Goal: Information Seeking & Learning: Learn about a topic

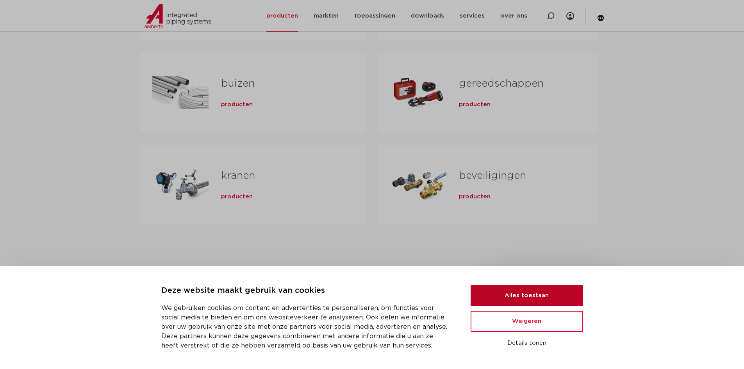
click at [556, 294] on button "Alles toestaan" at bounding box center [527, 295] width 112 height 21
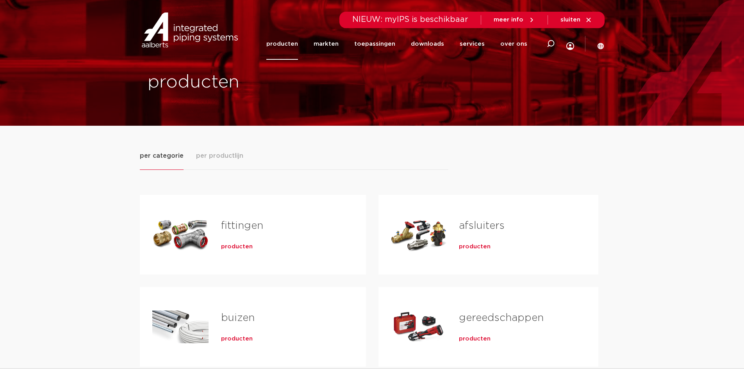
click at [228, 225] on link "fittingen" at bounding box center [242, 226] width 42 height 10
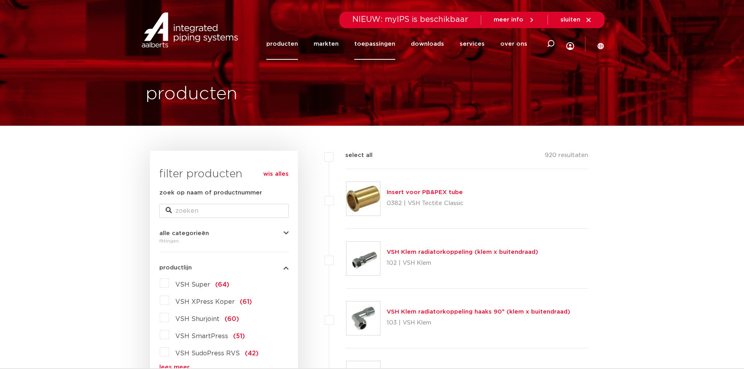
drag, startPoint x: 380, startPoint y: 57, endPoint x: 382, endPoint y: 39, distance: 18.4
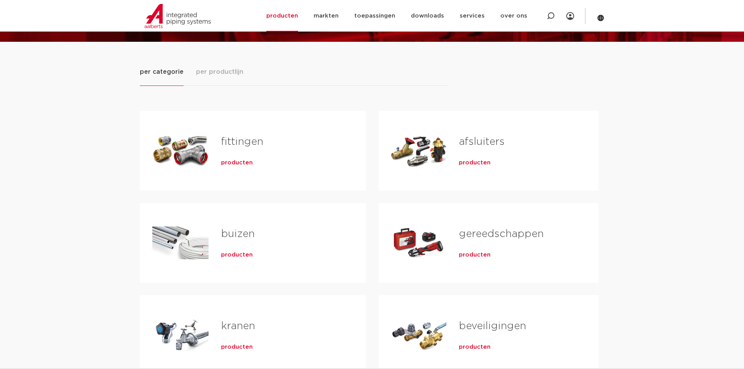
scroll to position [78, 0]
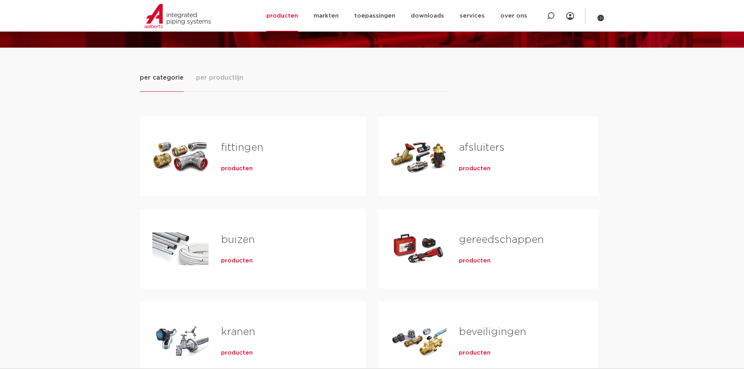
drag, startPoint x: 181, startPoint y: 160, endPoint x: 203, endPoint y: 163, distance: 22.1
click at [181, 160] on div "Tabs. Open items met enter of spatie, sluit af met escape en navigeer met de pi…" at bounding box center [180, 156] width 56 height 55
click at [225, 166] on span "producten" at bounding box center [237, 169] width 32 height 8
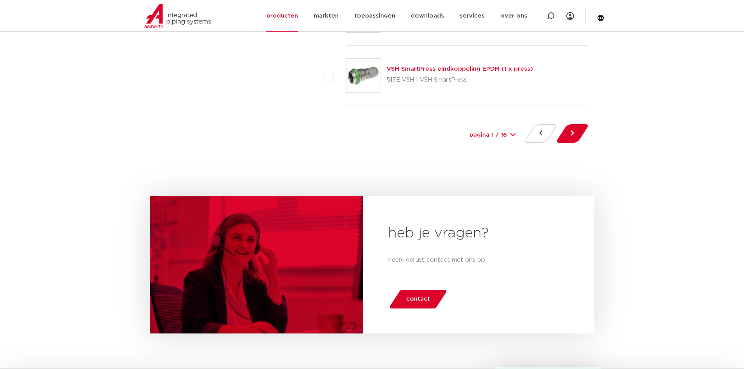
scroll to position [3490, 0]
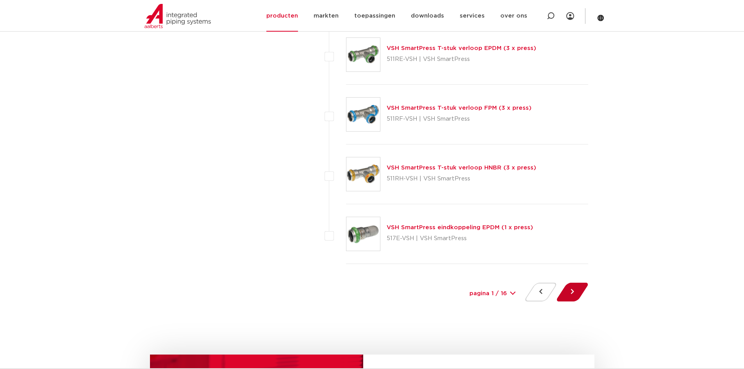
click at [574, 294] on button at bounding box center [572, 292] width 22 height 19
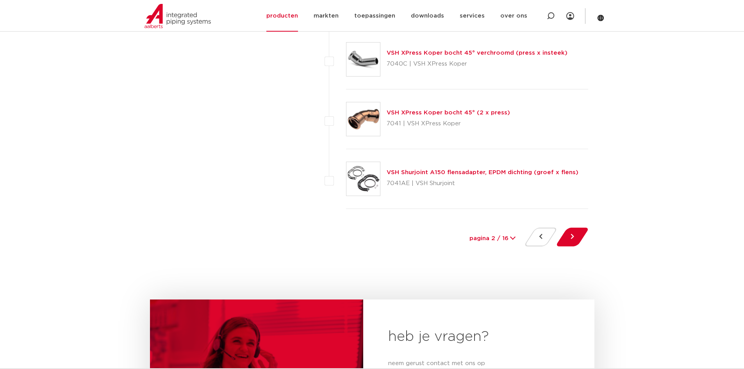
scroll to position [3554, 0]
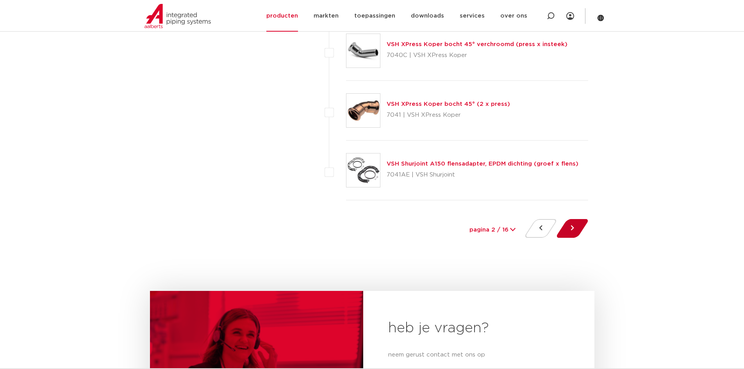
click at [562, 230] on button at bounding box center [572, 228] width 22 height 19
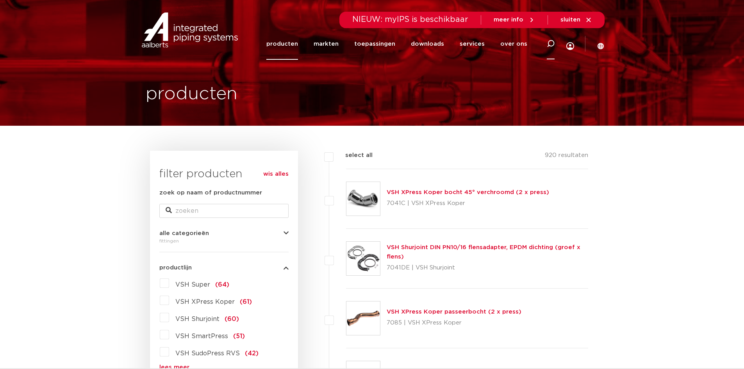
click at [548, 48] on div at bounding box center [551, 44] width 8 height 32
type input "vsh shu"
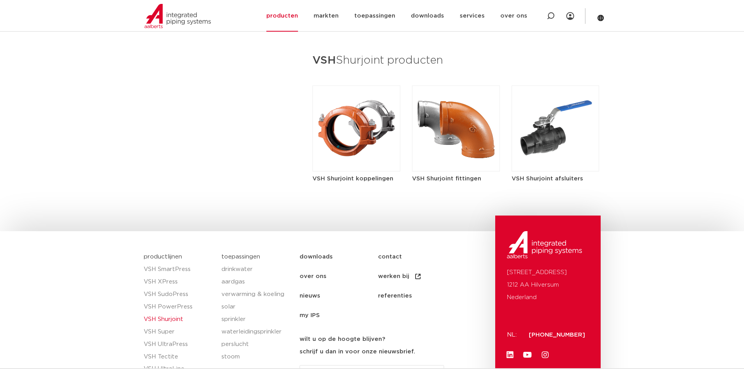
scroll to position [945, 0]
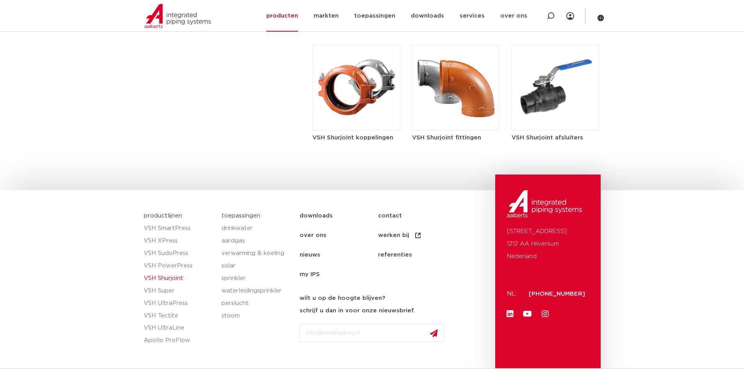
click at [375, 87] on img at bounding box center [356, 88] width 88 height 86
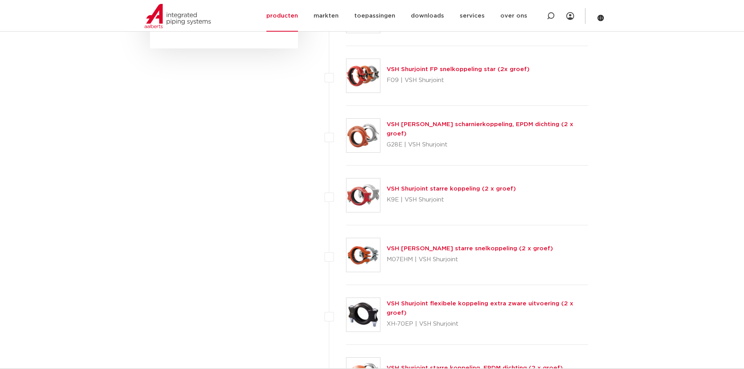
scroll to position [742, 0]
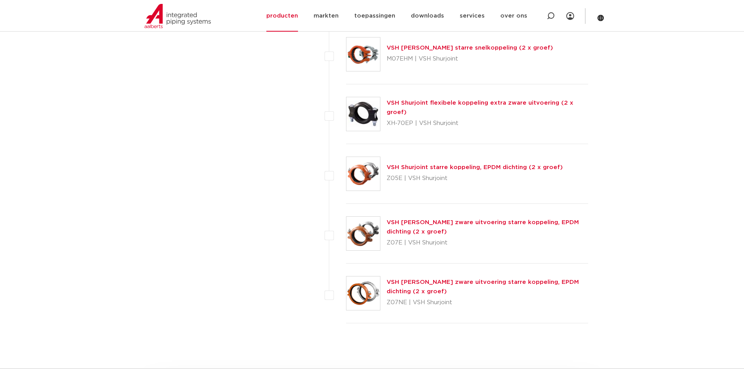
click at [494, 50] on link "VSH [PERSON_NAME] starre snelkoppeling (2 x groef)" at bounding box center [470, 48] width 166 height 6
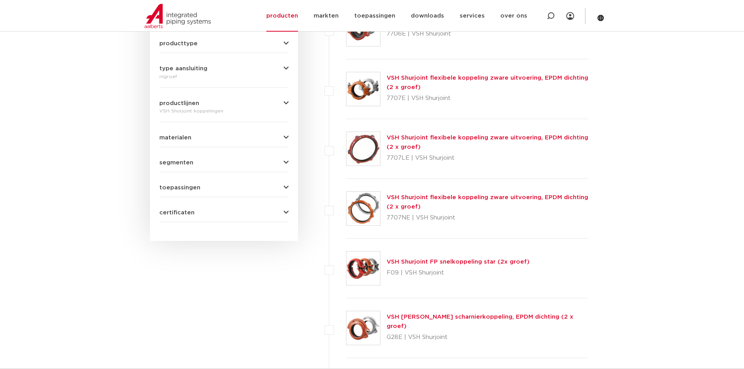
scroll to position [469, 0]
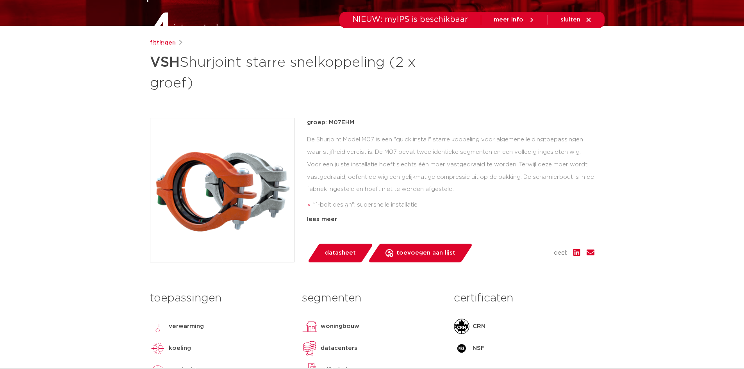
scroll to position [117, 0]
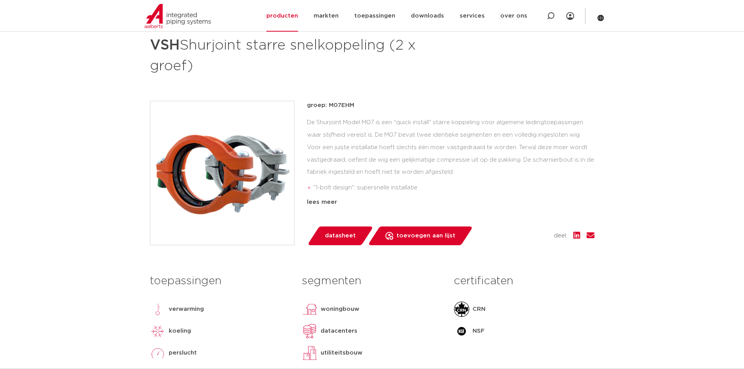
click at [320, 82] on div "fittingen [PERSON_NAME] starre snelkoppeling (2 x groef) groep: M07EHM "1-bolt …" at bounding box center [372, 208] width 457 height 374
drag, startPoint x: 389, startPoint y: 109, endPoint x: 308, endPoint y: 100, distance: 81.3
click at [308, 101] on p "groep: M07EHM" at bounding box center [450, 105] width 287 height 9
drag, startPoint x: 347, startPoint y: 107, endPoint x: 325, endPoint y: 105, distance: 22.3
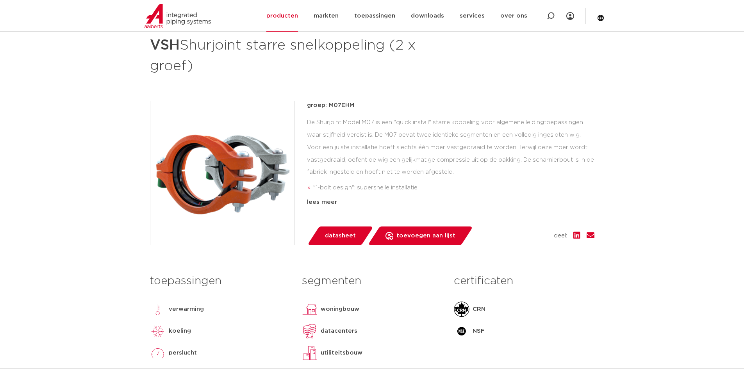
click at [324, 105] on p "groep: M07EHM" at bounding box center [450, 105] width 287 height 9
click at [422, 118] on div "De Shurjoint Model M07 is een "quick install" starre koppeling voor algemene le…" at bounding box center [450, 155] width 287 height 78
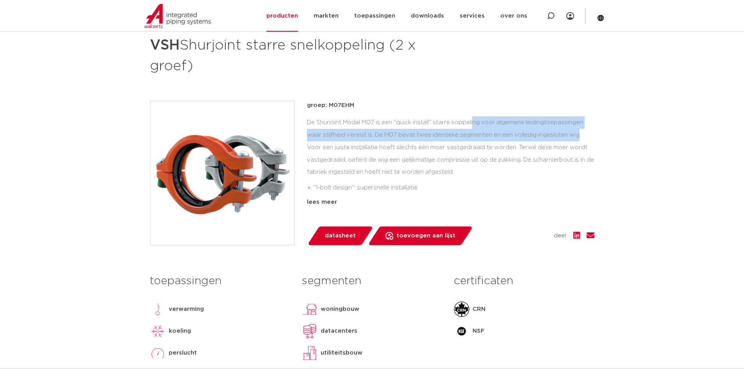
drag, startPoint x: 421, startPoint y: 123, endPoint x: 521, endPoint y: 130, distance: 101.0
click at [521, 130] on div "De Shurjoint Model M07 is een "quick install" starre koppeling voor algemene le…" at bounding box center [450, 155] width 287 height 78
